Goal: Transaction & Acquisition: Book appointment/travel/reservation

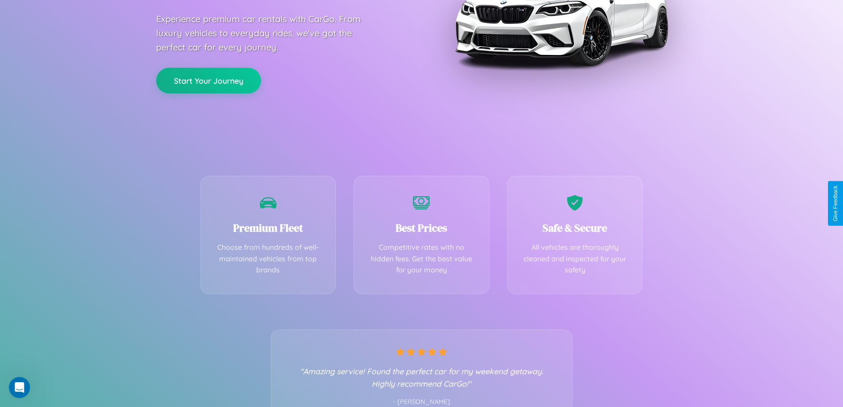
scroll to position [174, 0]
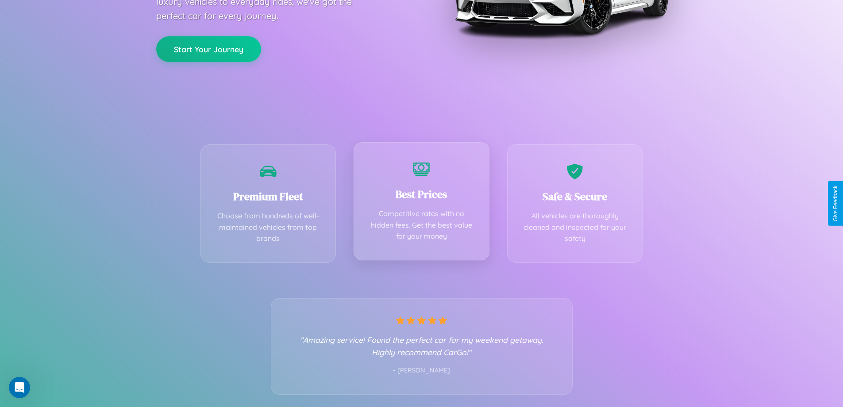
click at [421, 203] on div "Best Prices Competitive rates with no hidden fees. Get the best value for your …" at bounding box center [422, 201] width 136 height 118
click at [209, 48] on button "Start Your Journey" at bounding box center [208, 48] width 105 height 26
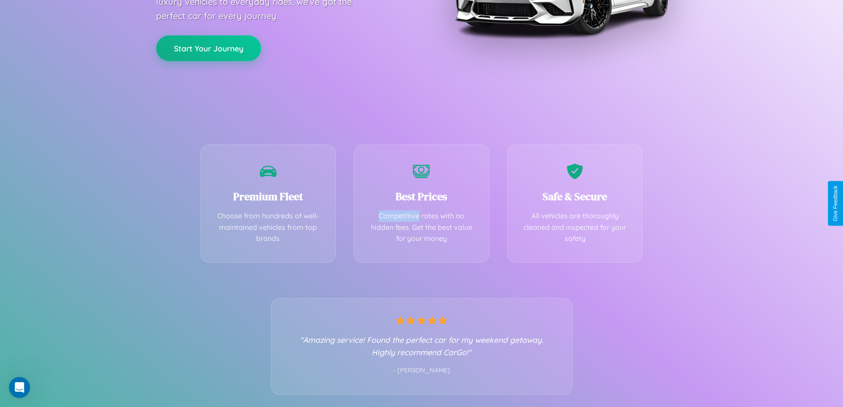
click at [209, 48] on button "Start Your Journey" at bounding box center [208, 48] width 105 height 26
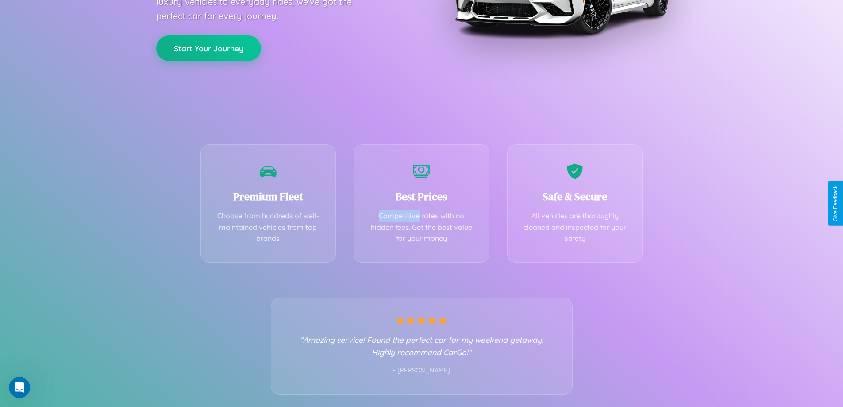
click at [209, 48] on button "Start Your Journey" at bounding box center [208, 48] width 105 height 26
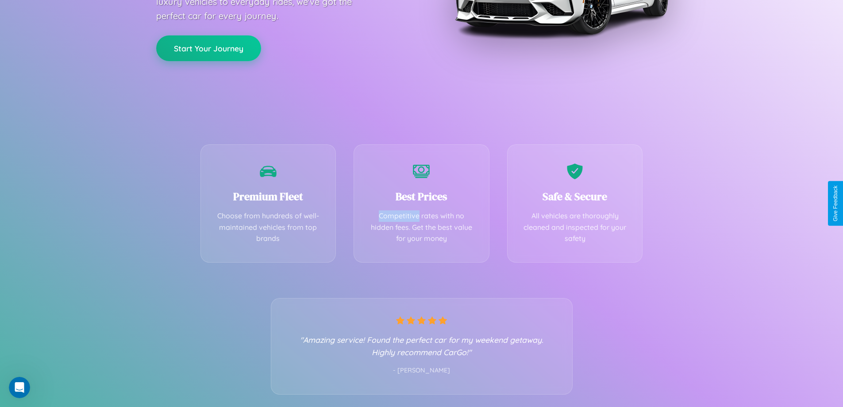
click at [209, 48] on button "Start Your Journey" at bounding box center [208, 48] width 105 height 26
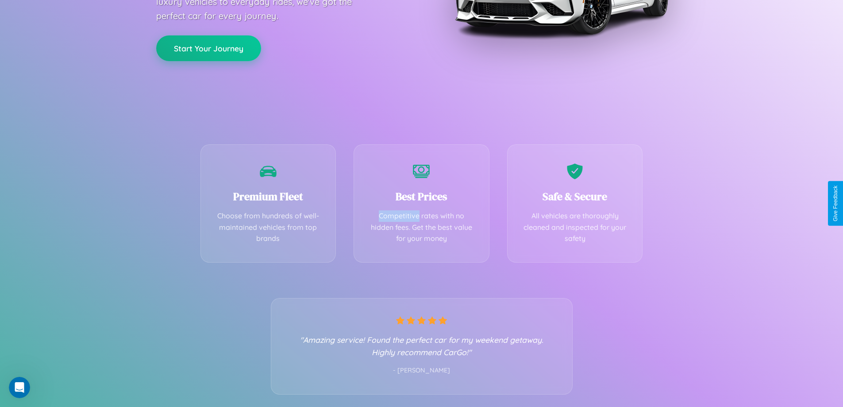
click at [209, 48] on button "Start Your Journey" at bounding box center [208, 48] width 105 height 26
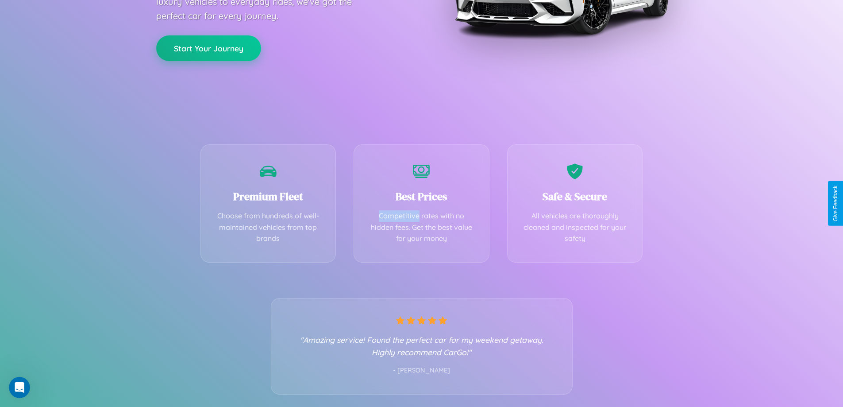
click at [209, 48] on button "Start Your Journey" at bounding box center [208, 48] width 105 height 26
